Goal: Information Seeking & Learning: Learn about a topic

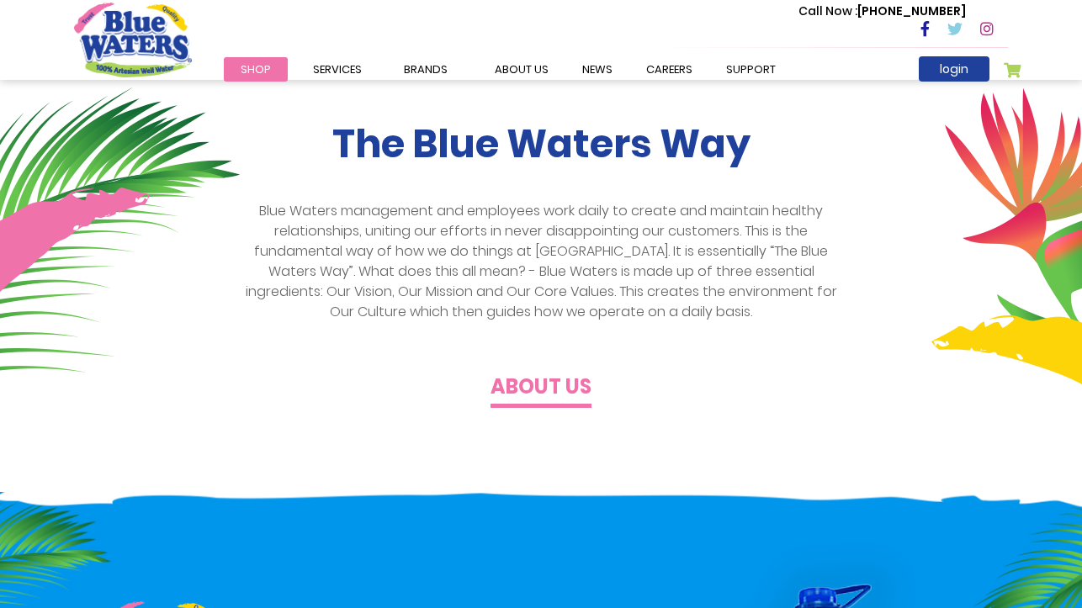
scroll to position [434, 0]
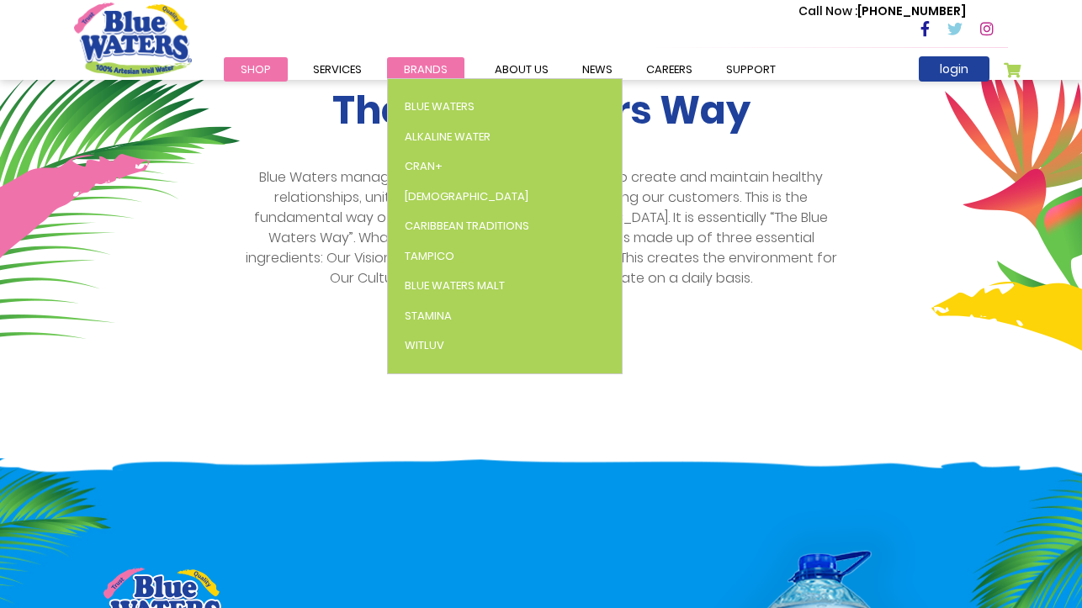
click at [435, 70] on span "Brands" at bounding box center [426, 69] width 44 height 16
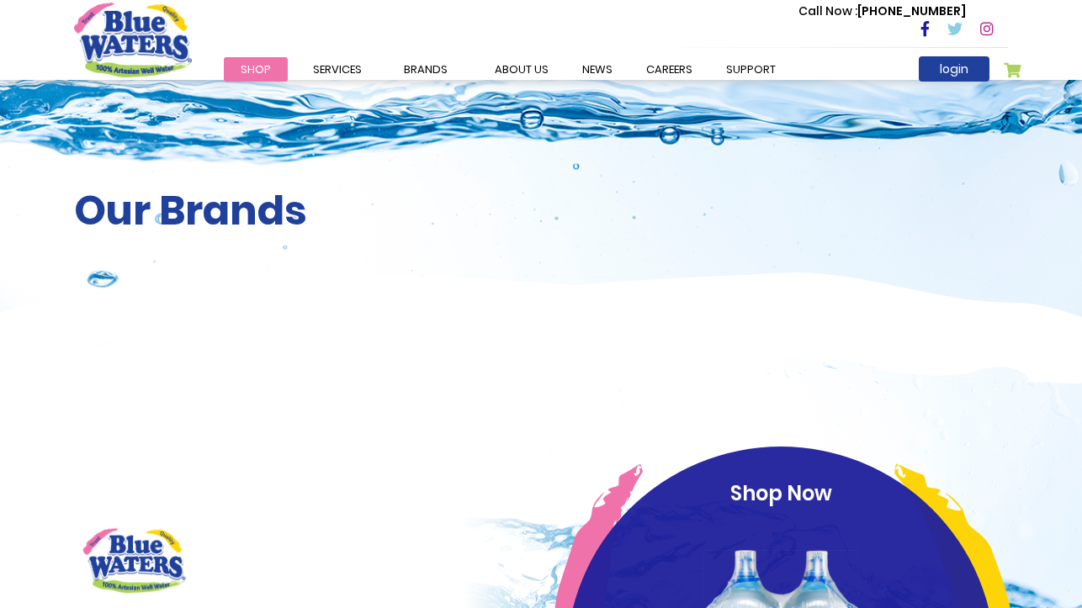
click at [435, 70] on span "Brands" at bounding box center [426, 69] width 44 height 16
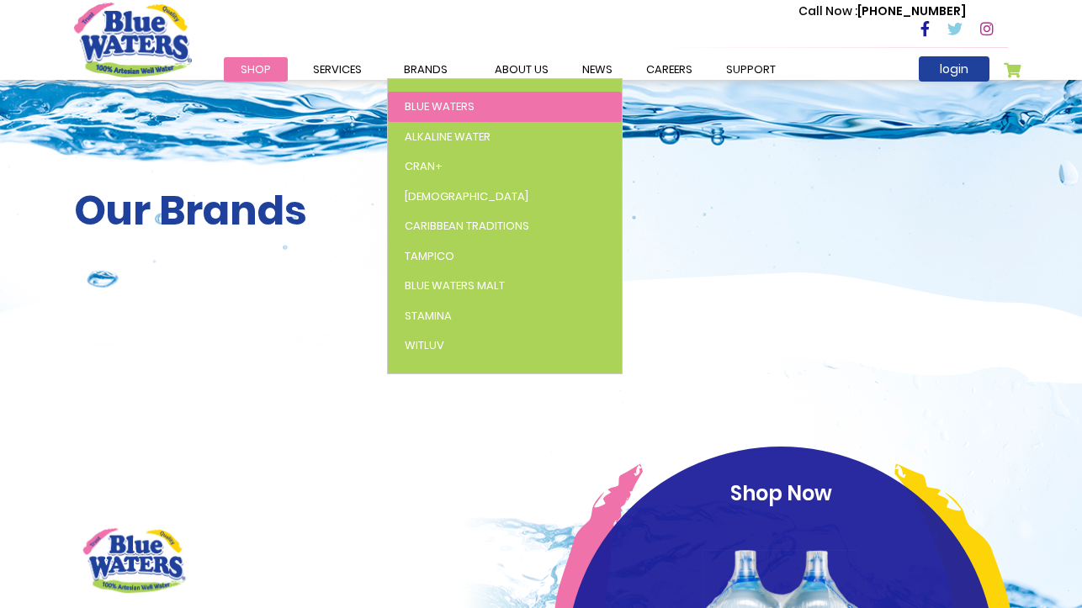
click at [433, 103] on span "Blue Waters" at bounding box center [440, 106] width 70 height 16
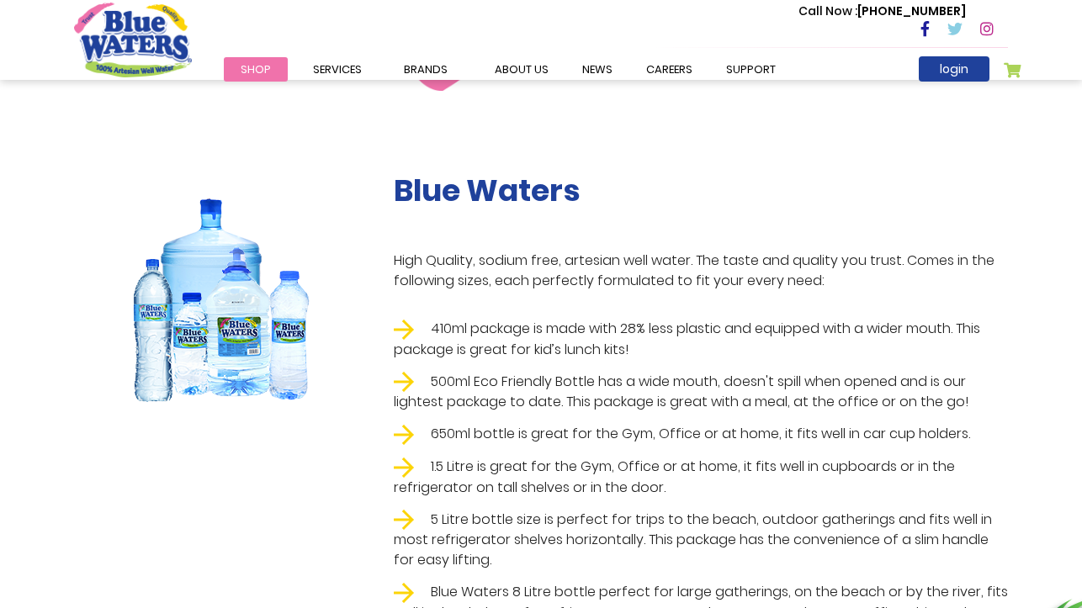
scroll to position [269, 0]
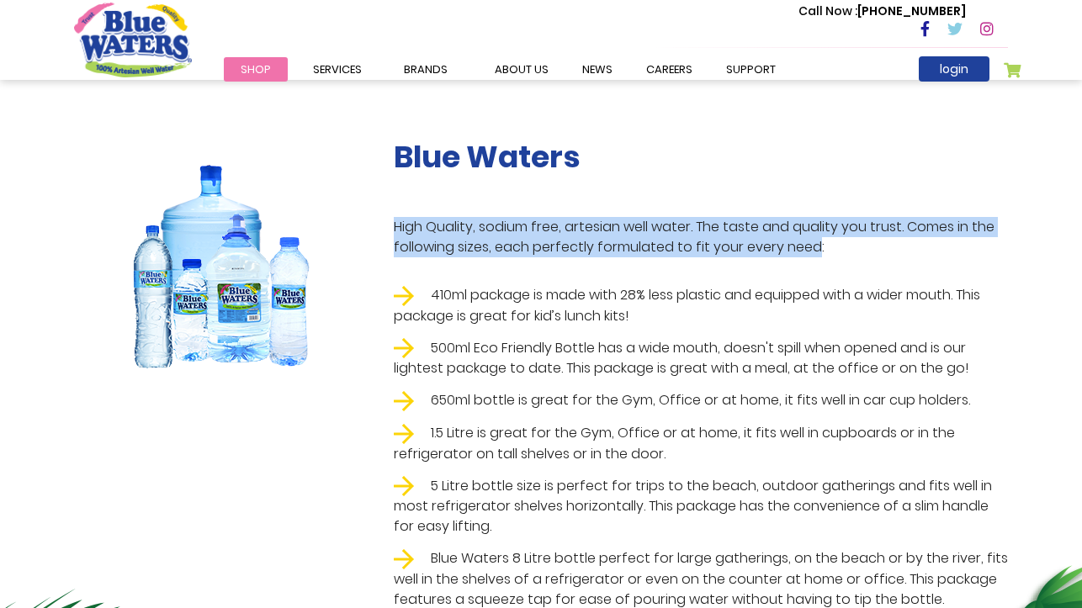
drag, startPoint x: 396, startPoint y: 224, endPoint x: 811, endPoint y: 252, distance: 415.7
click at [811, 252] on p "High Quality, sodium free, artesian well water. The taste and quality you trust…" at bounding box center [701, 237] width 614 height 40
copy p "High Quality, sodium free, artesian well water. The taste and quality you trust…"
